Goal: Information Seeking & Learning: Learn about a topic

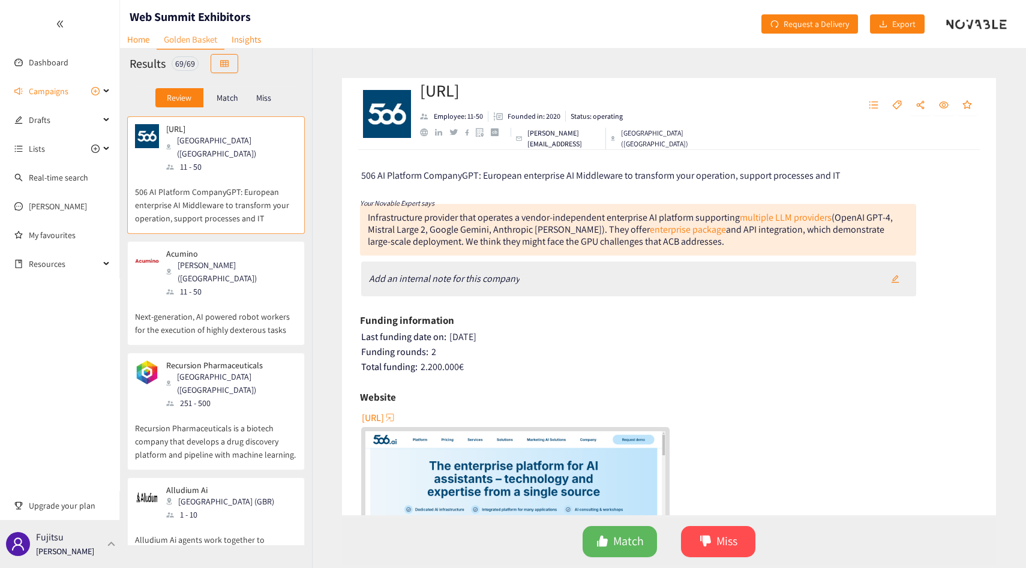
click at [99, 539] on div "Fujitsu [PERSON_NAME]" at bounding box center [60, 544] width 120 height 48
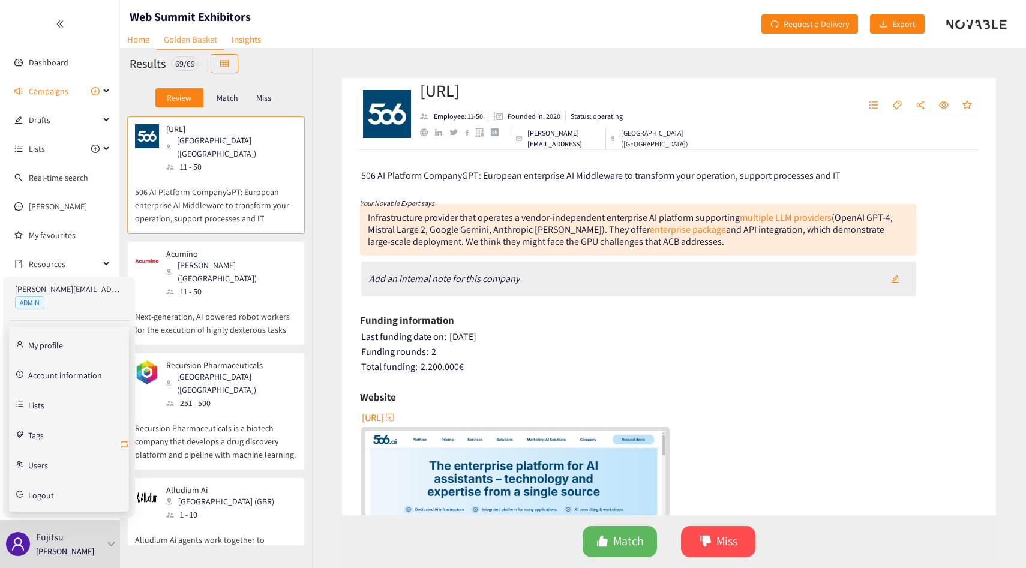
click at [124, 444] on icon "retweet" at bounding box center [124, 445] width 10 height 10
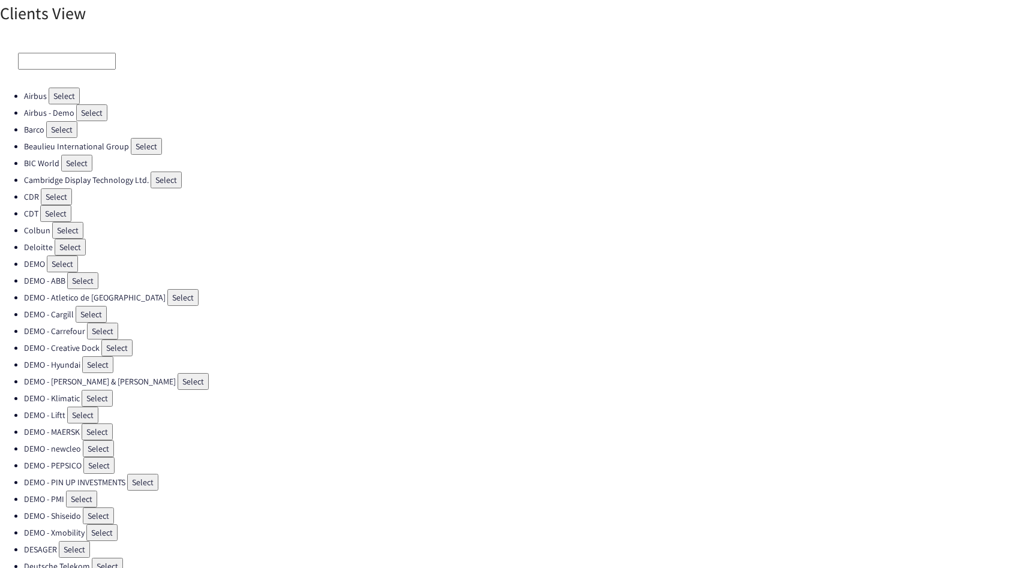
click at [76, 61] on input at bounding box center [67, 61] width 98 height 17
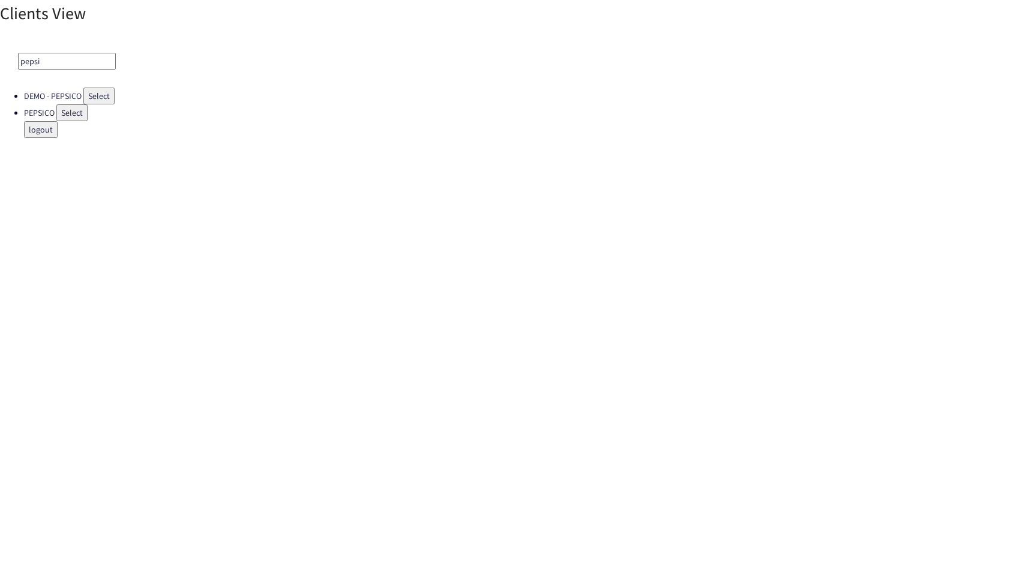
type input "pepsi"
click at [75, 115] on button "Select" at bounding box center [71, 112] width 31 height 17
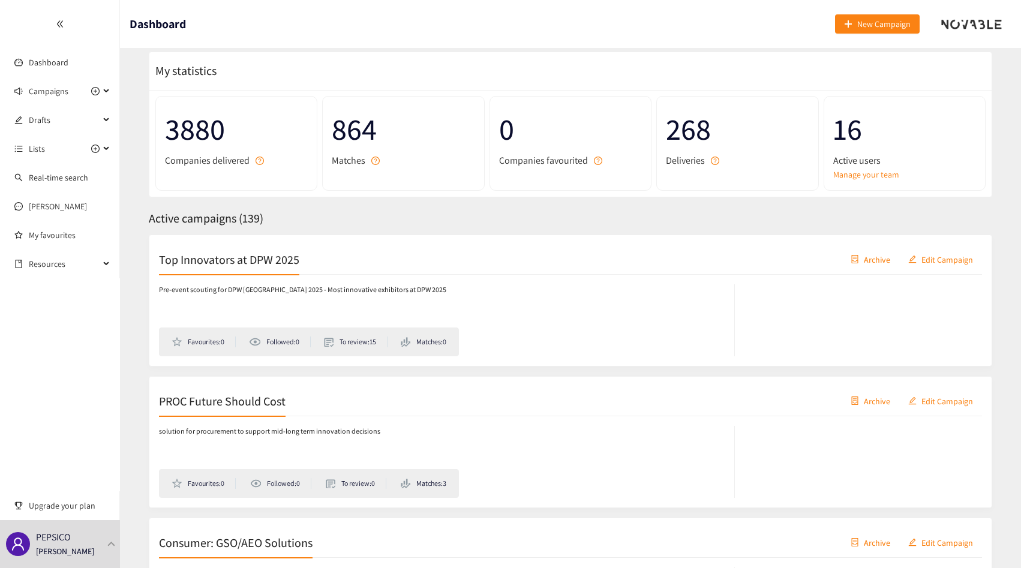
scroll to position [28, 0]
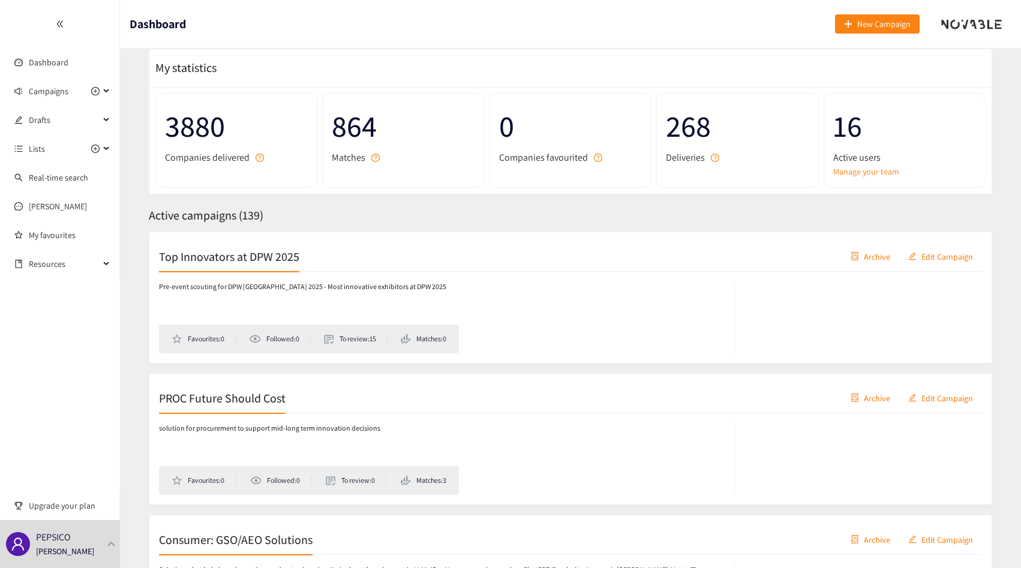
click at [293, 280] on div "Pre-event scouting for DPW [GEOGRAPHIC_DATA] 2025 - Most innovative exhibitors …" at bounding box center [570, 313] width 823 height 82
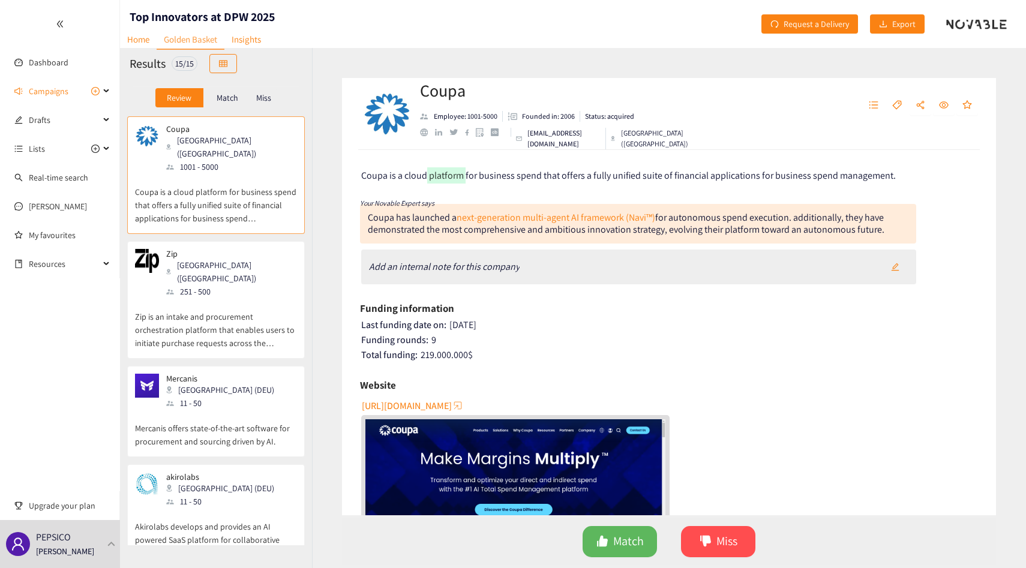
click at [211, 298] on p "Zip is an intake and procurement orchestration platform that enables users to i…" at bounding box center [216, 324] width 162 height 52
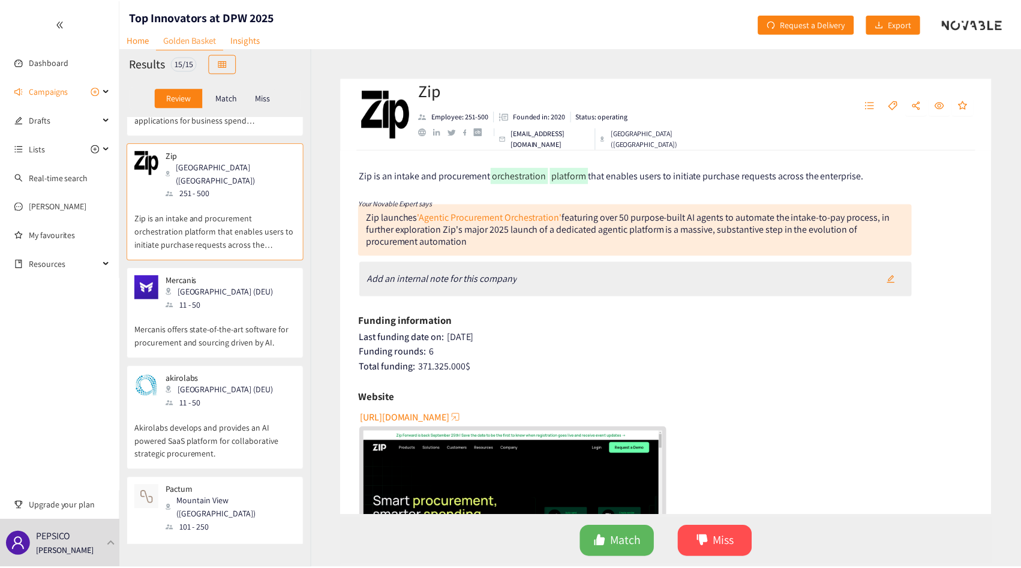
scroll to position [102, 0]
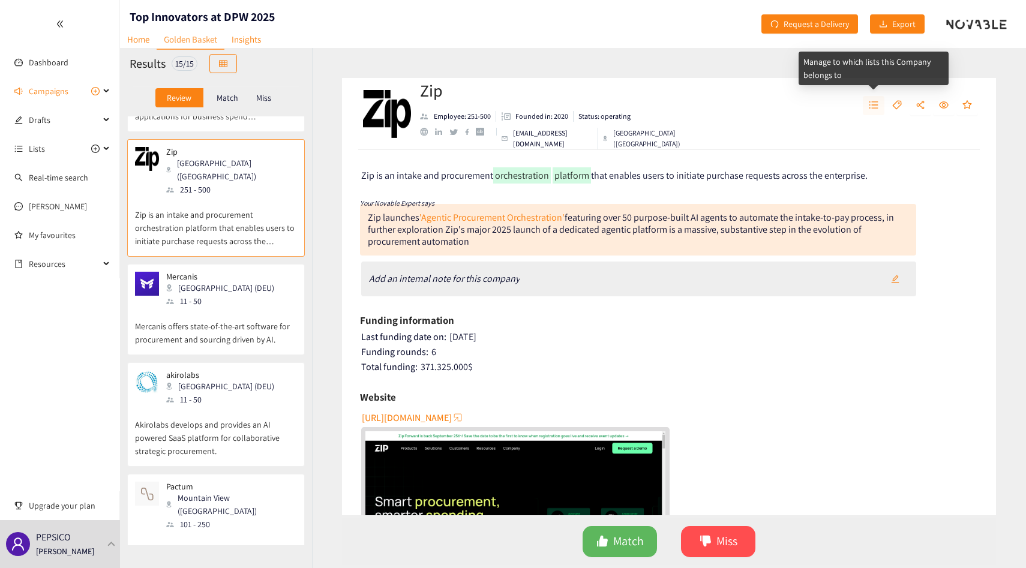
click at [873, 99] on button "button" at bounding box center [873, 105] width 22 height 19
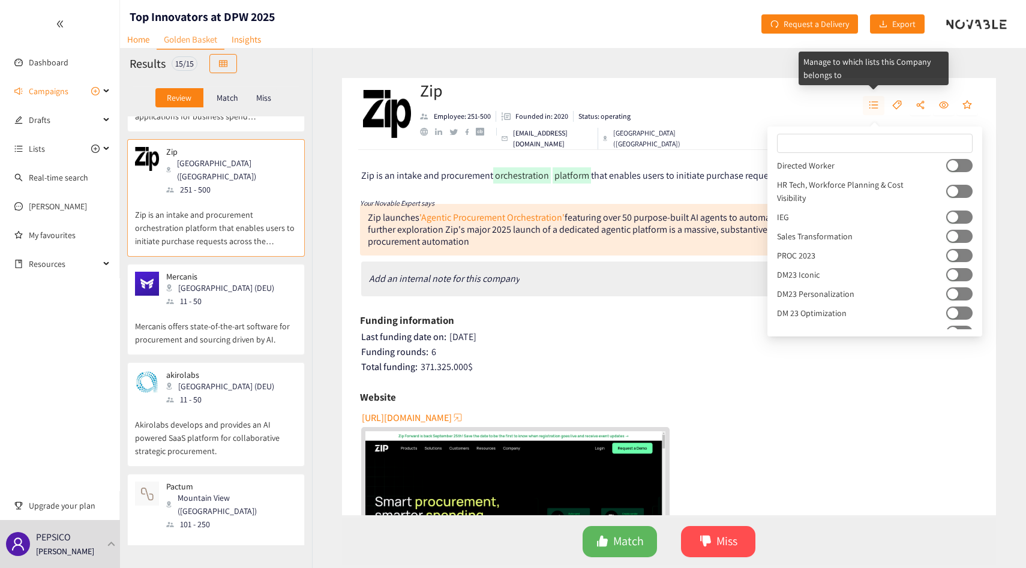
click at [873, 99] on button "button" at bounding box center [873, 105] width 22 height 19
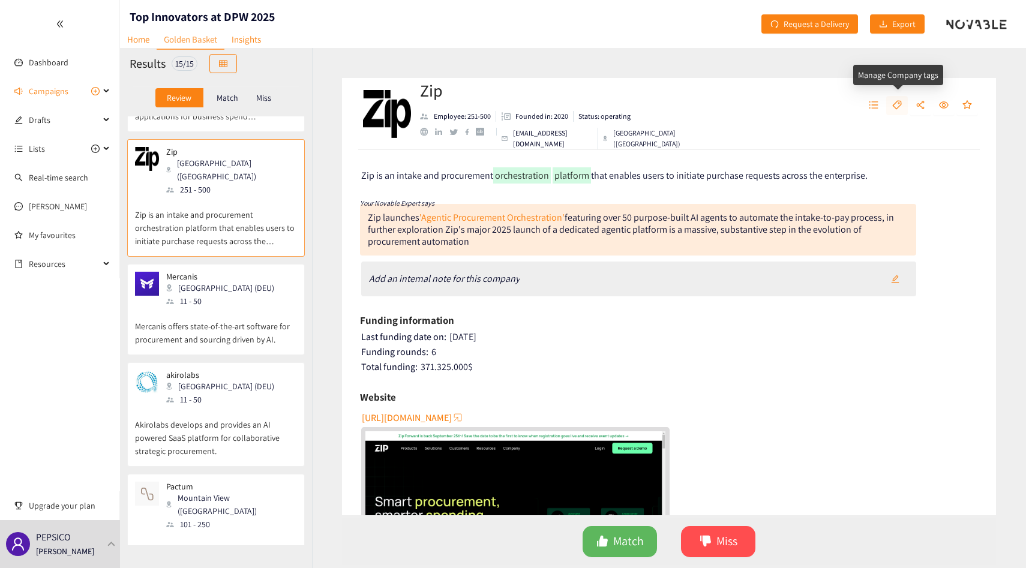
click at [892, 99] on button "button" at bounding box center [897, 105] width 22 height 19
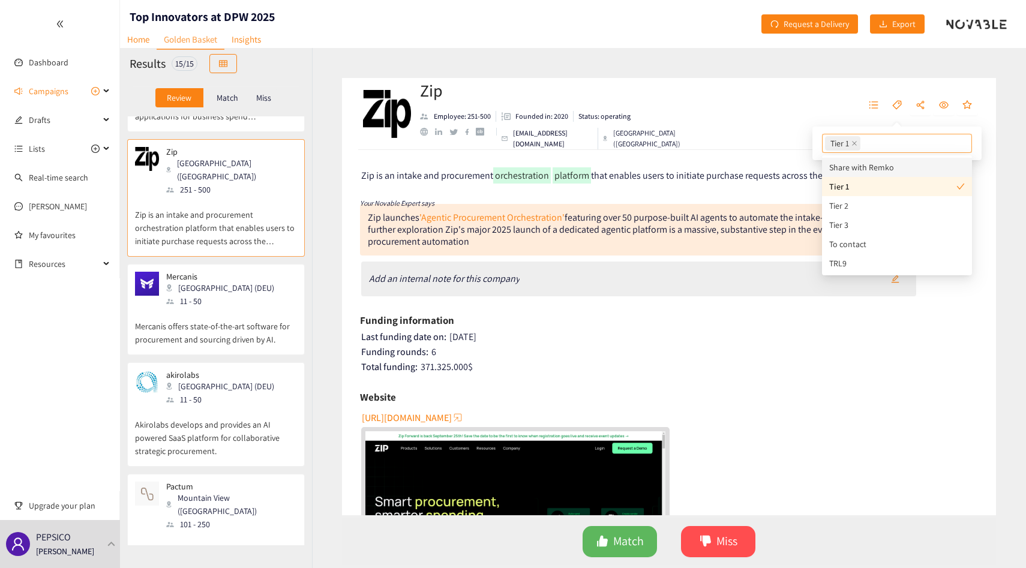
click at [672, 133] on div "Zip Employee: 251-500 Founded in: 2020 Status: operating [EMAIL_ADDRESS][DOMAIN…" at bounding box center [669, 114] width 654 height 72
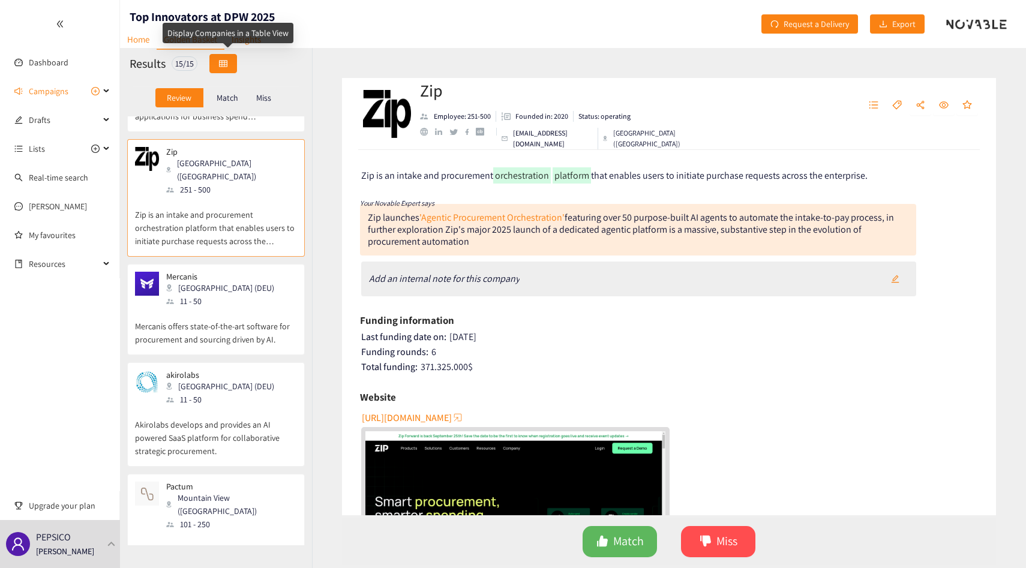
click at [236, 56] on button "button" at bounding box center [223, 63] width 28 height 19
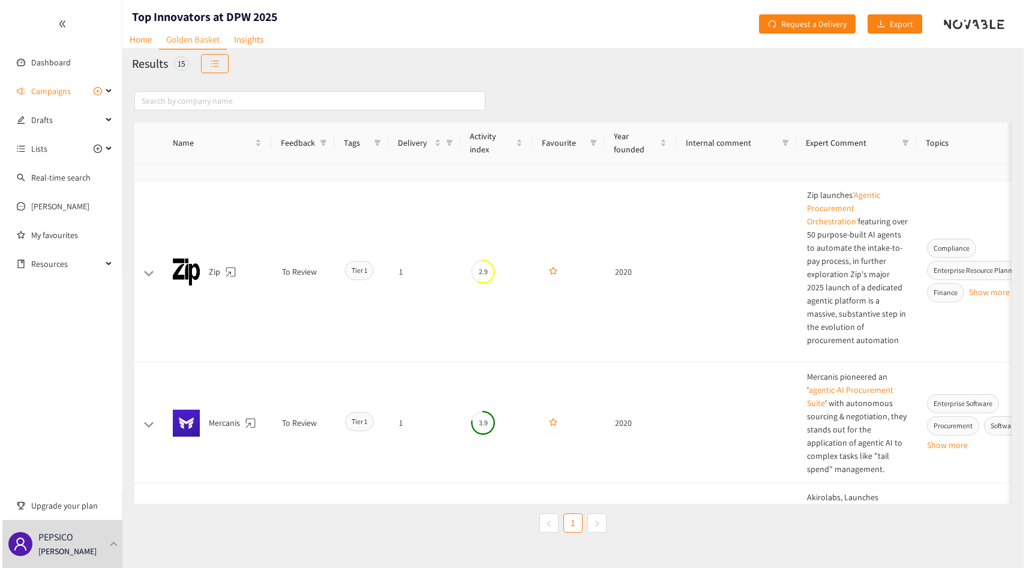
scroll to position [0, 0]
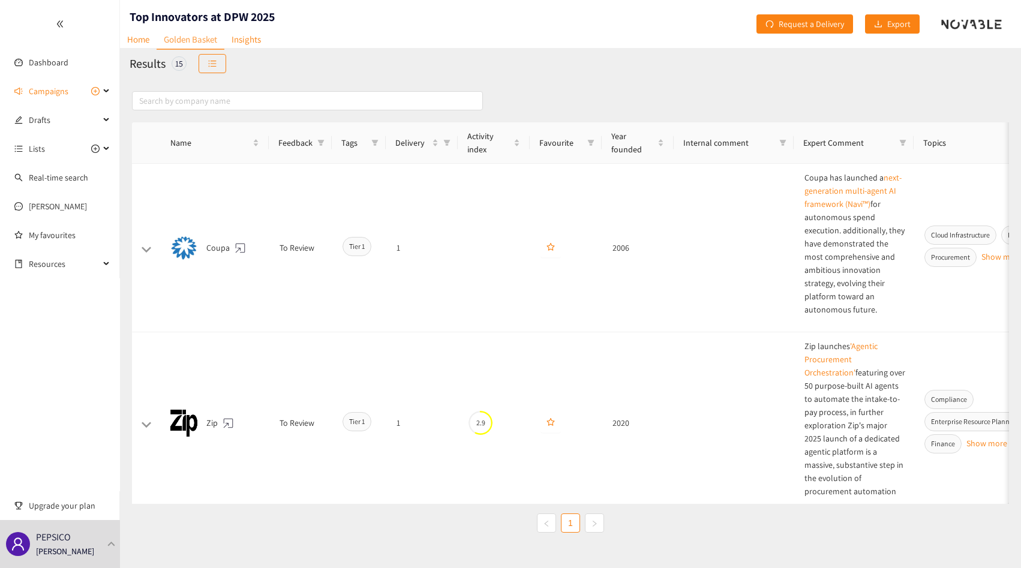
click at [211, 74] on div "Results 15" at bounding box center [570, 63] width 901 height 31
click at [212, 58] on button "button" at bounding box center [213, 63] width 28 height 19
